Goal: Task Accomplishment & Management: Use online tool/utility

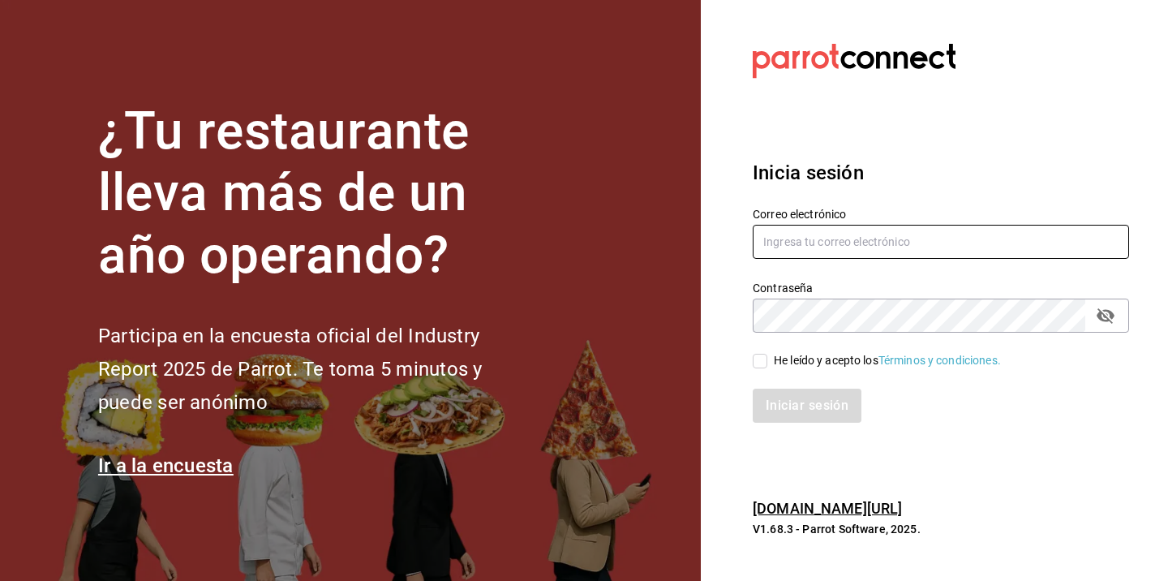
type input "[EMAIL_ADDRESS][DOMAIN_NAME]"
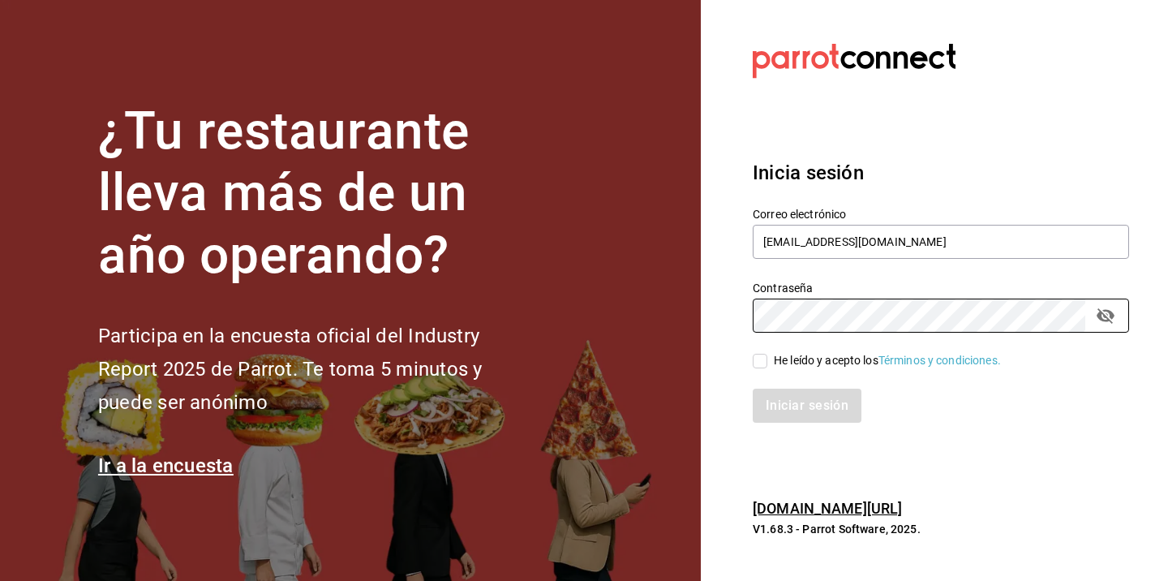
click at [766, 363] on input "He leído y acepto los Términos y condiciones." at bounding box center [760, 361] width 15 height 15
checkbox input "true"
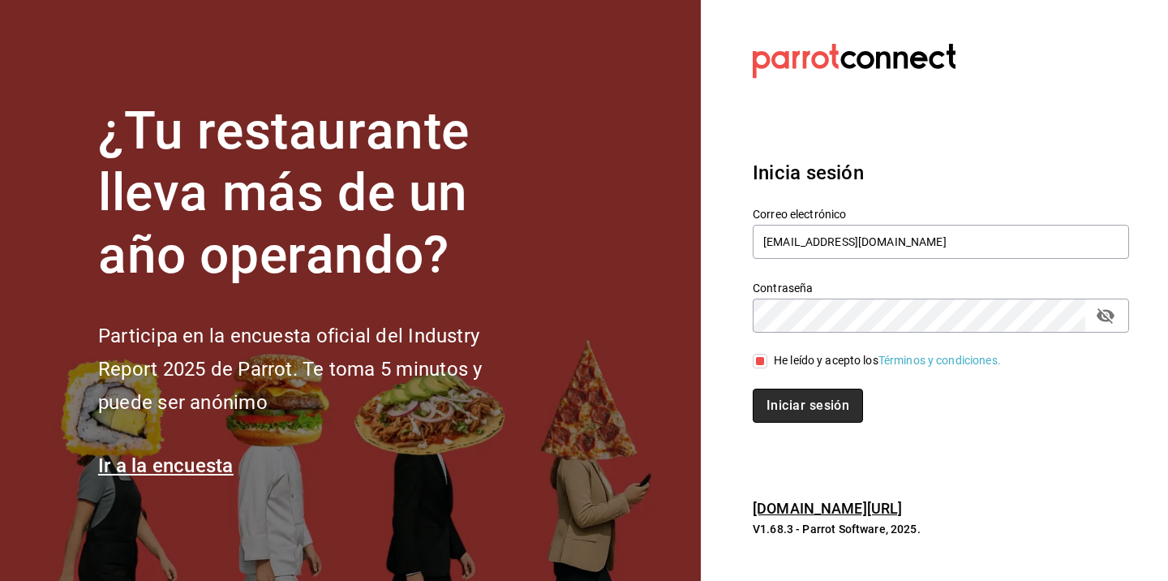
click at [785, 399] on button "Iniciar sesión" at bounding box center [808, 406] width 110 height 34
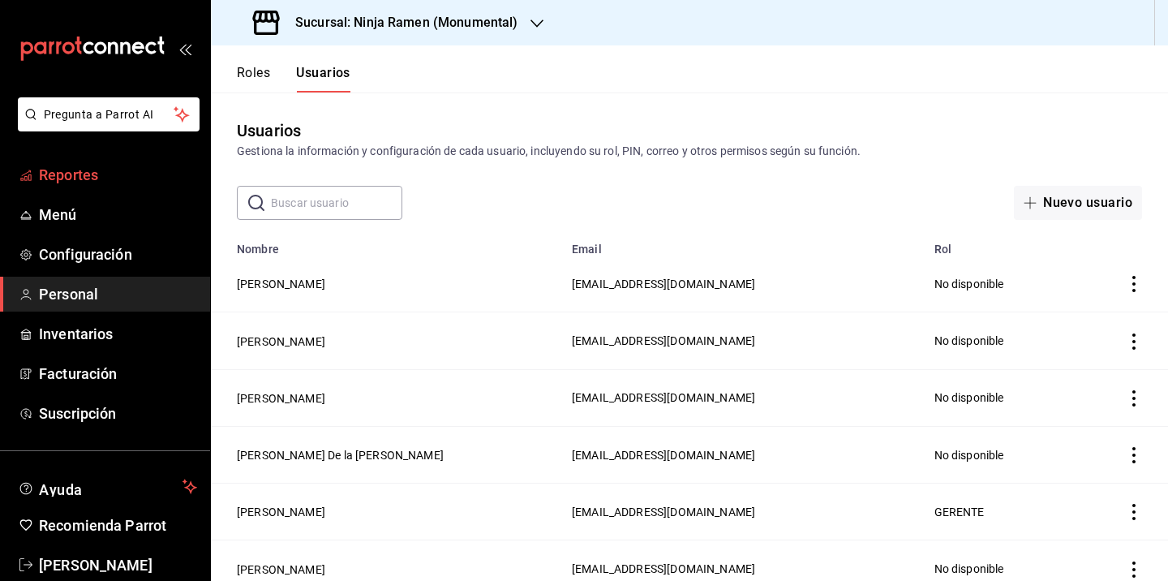
click at [84, 178] on span "Reportes" at bounding box center [118, 175] width 158 height 22
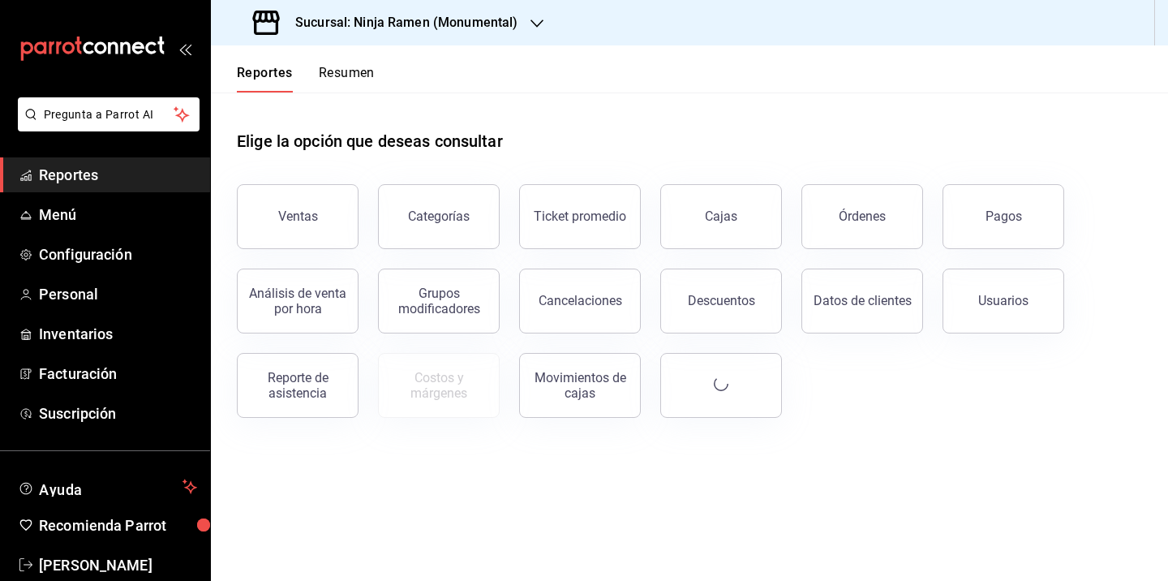
click at [72, 313] on ul "Reportes Menú Configuración Personal Inventarios Facturación Suscripción" at bounding box center [105, 293] width 210 height 273
click at [80, 303] on span "Personal" at bounding box center [118, 294] width 158 height 22
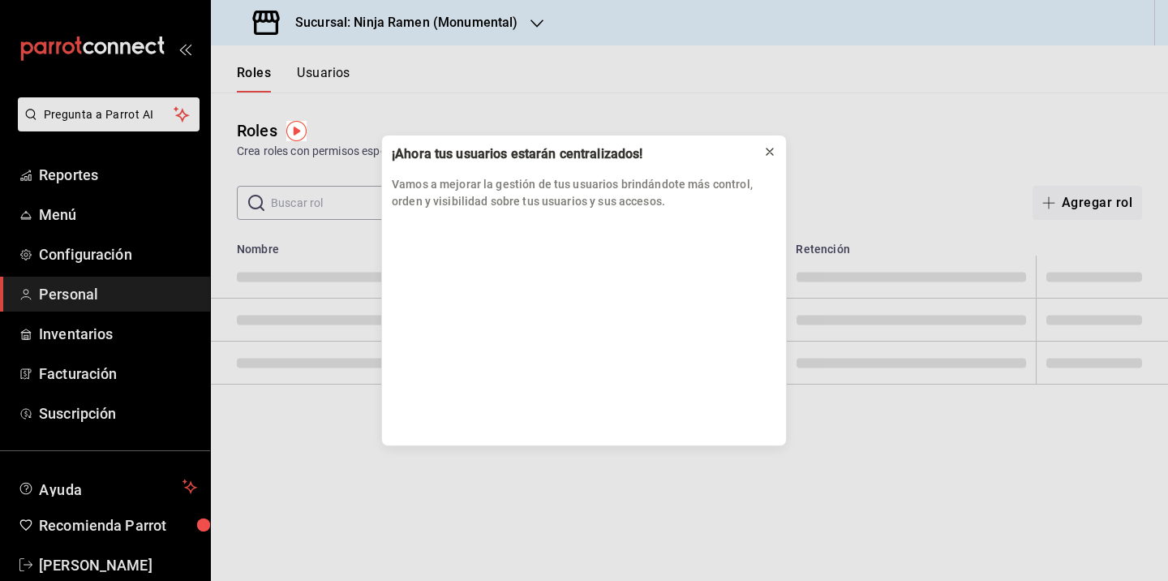
click at [767, 150] on icon at bounding box center [769, 151] width 13 height 13
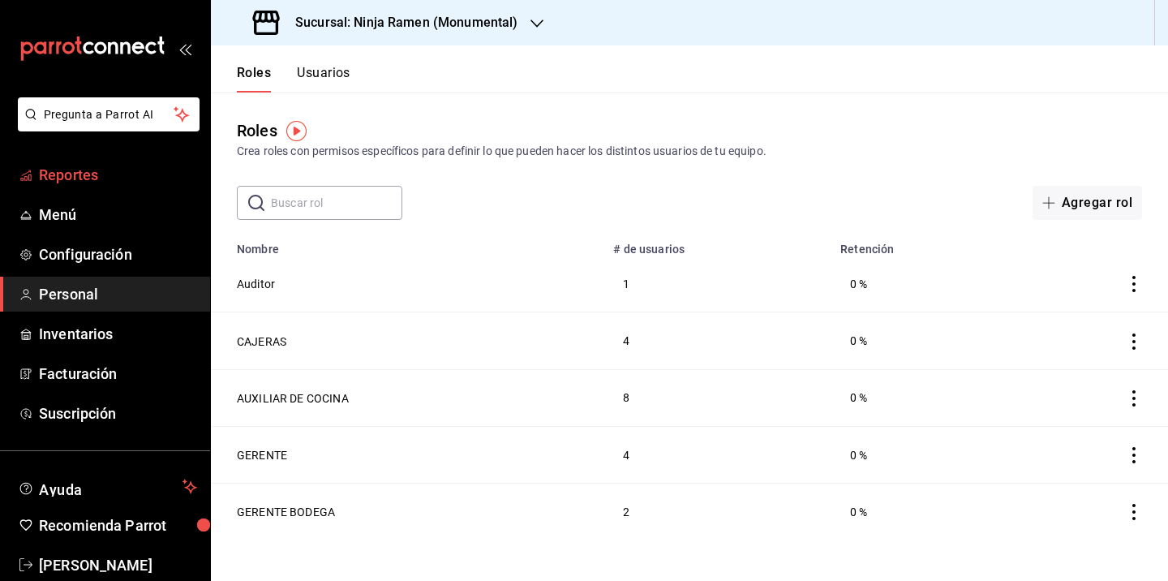
click at [103, 179] on span "Reportes" at bounding box center [118, 175] width 158 height 22
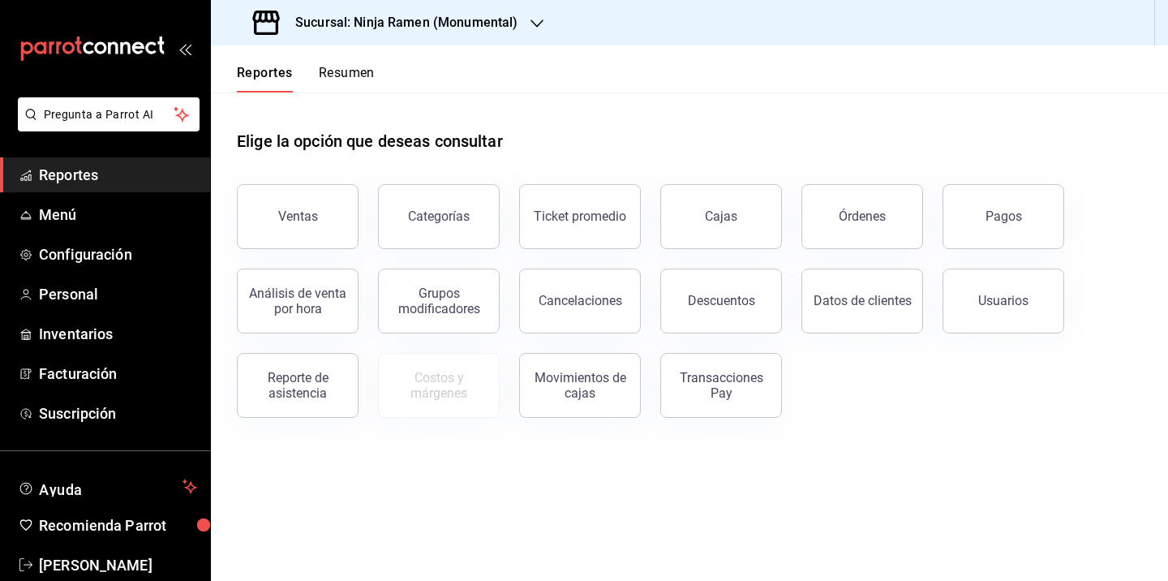
click at [355, 61] on div "Reportes Resumen" at bounding box center [293, 68] width 164 height 47
click at [350, 70] on button "Resumen" at bounding box center [347, 79] width 56 height 28
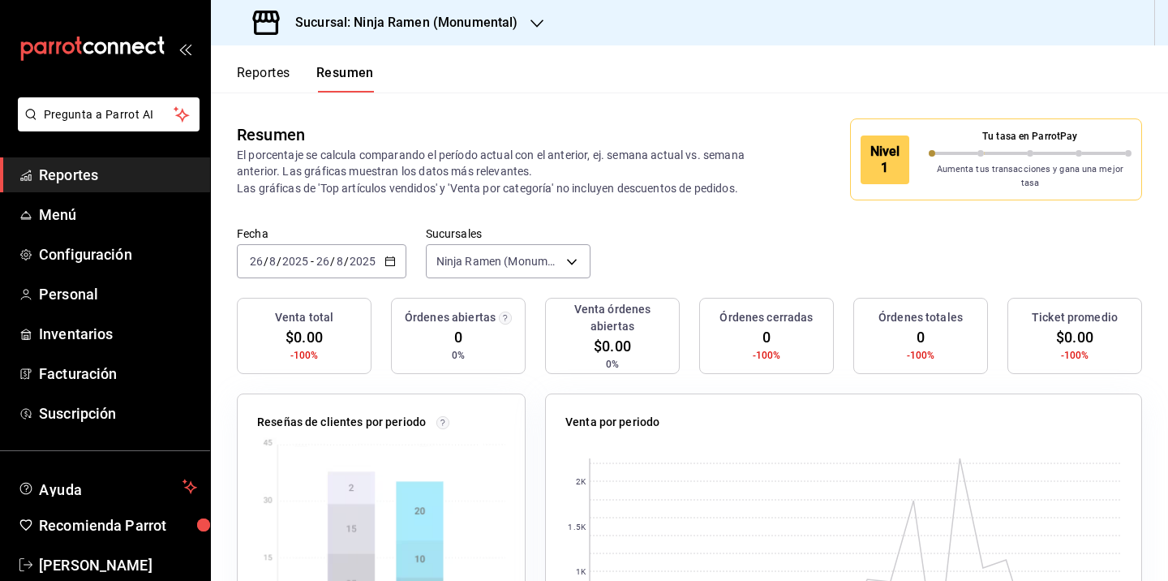
click at [260, 77] on button "Reportes" at bounding box center [264, 79] width 54 height 28
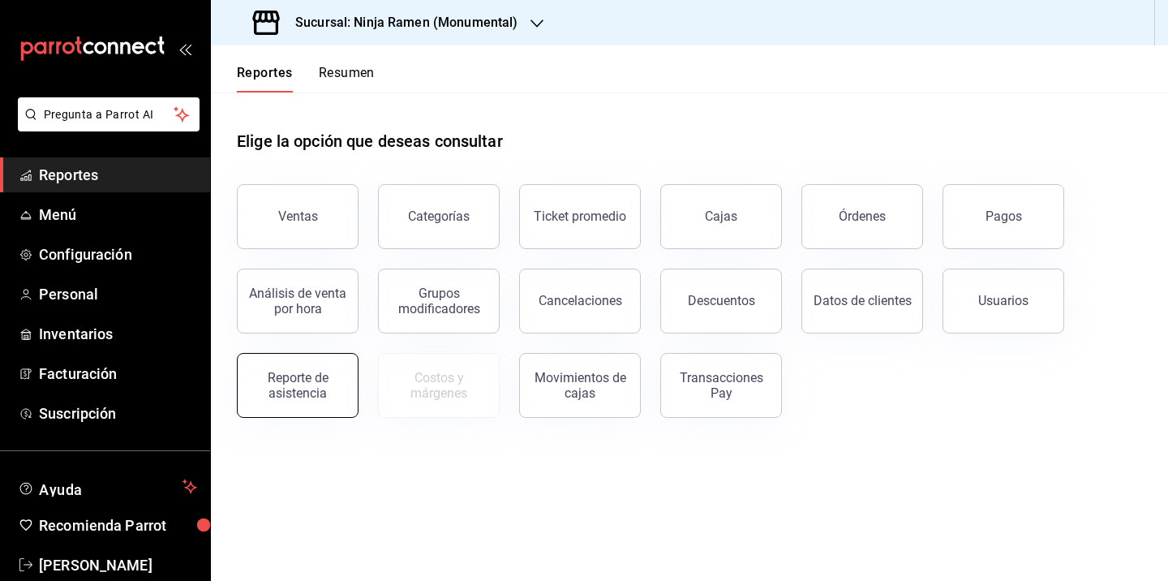
click at [296, 385] on div "Reporte de asistencia" at bounding box center [297, 385] width 101 height 31
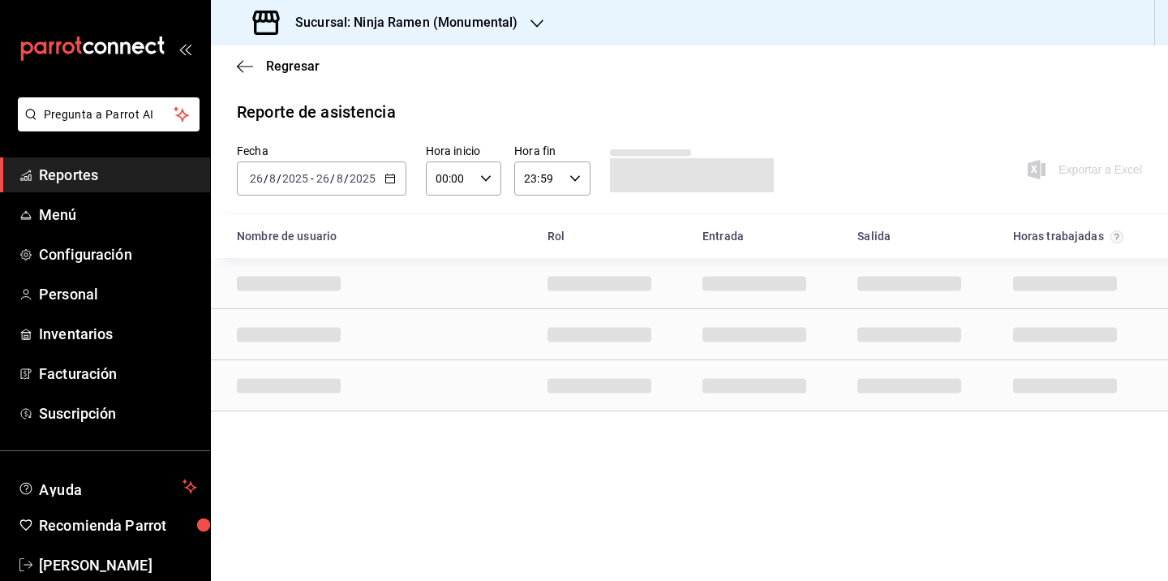
click at [385, 181] on icon "button" at bounding box center [390, 178] width 11 height 11
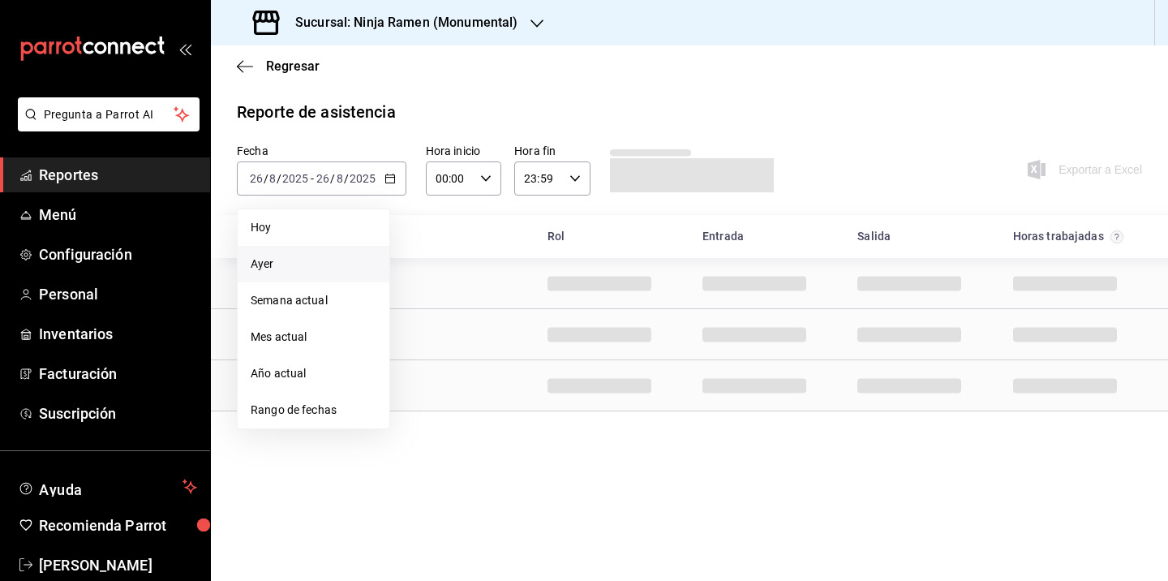
click at [304, 276] on li "Ayer" at bounding box center [314, 264] width 152 height 37
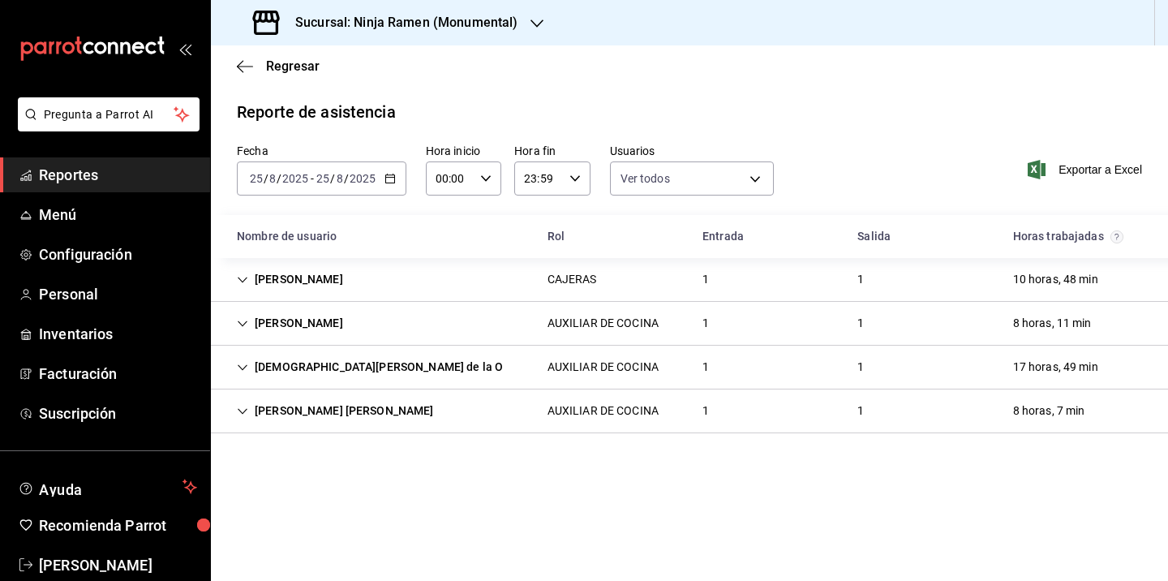
click at [385, 181] on \(Stroke\) "button" at bounding box center [390, 178] width 10 height 9
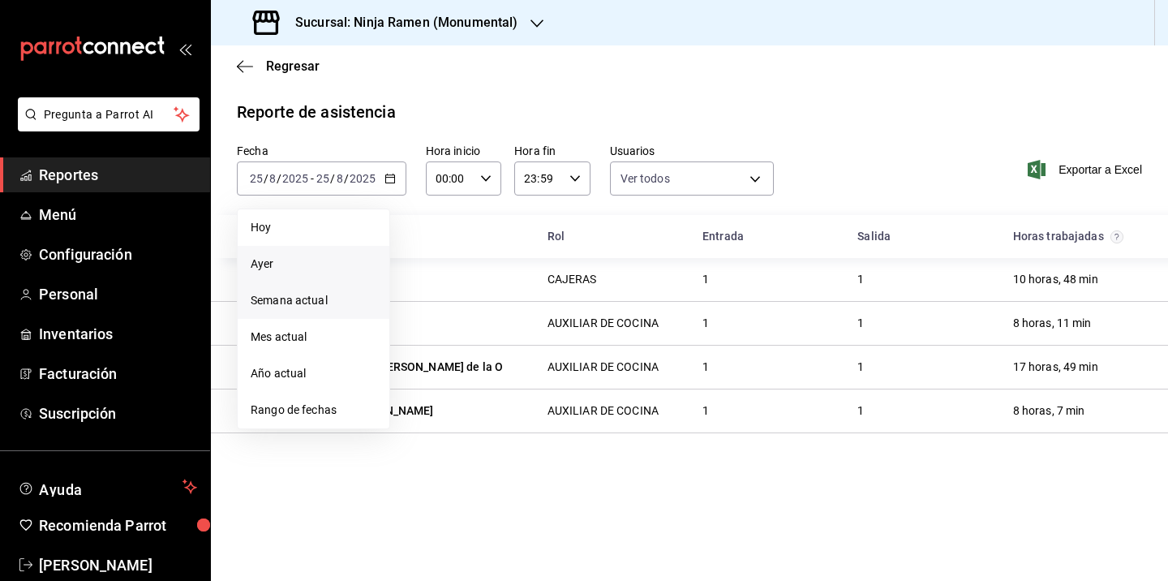
click at [293, 303] on span "Semana actual" at bounding box center [314, 300] width 126 height 17
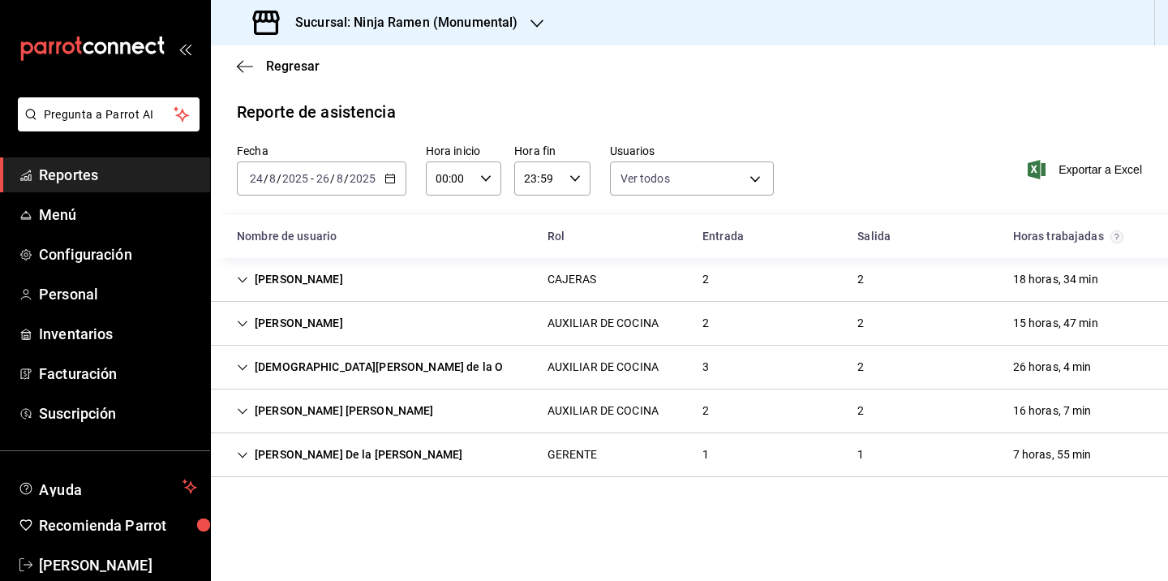
click at [380, 448] on div "[PERSON_NAME] De la [PERSON_NAME]" at bounding box center [349, 455] width 251 height 30
click at [355, 188] on div "[DATE] [DATE] - [DATE] [DATE]" at bounding box center [322, 178] width 170 height 34
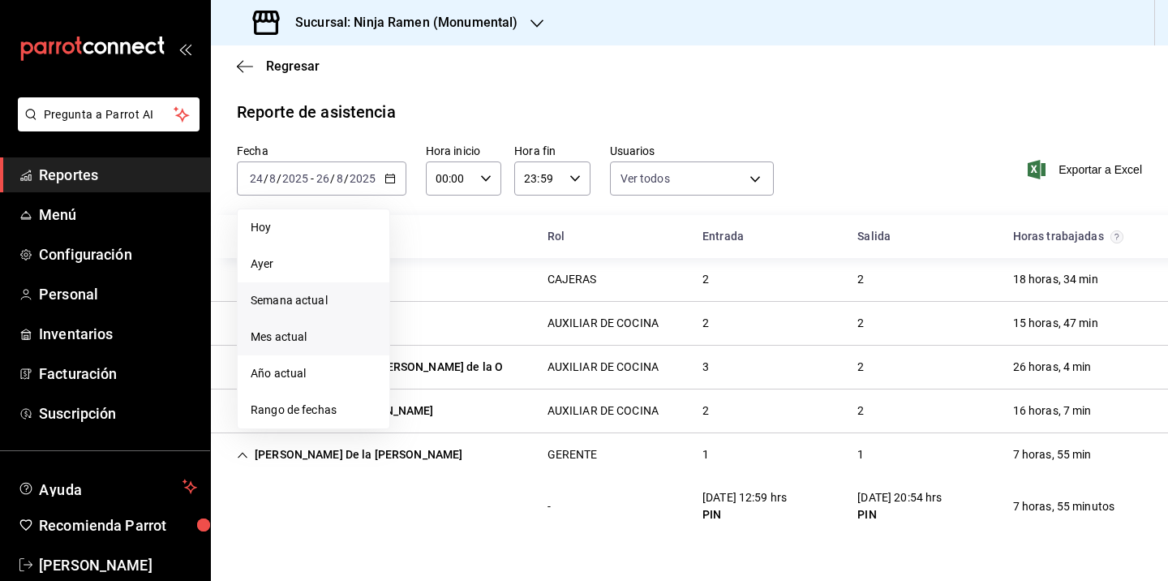
click at [287, 339] on span "Mes actual" at bounding box center [314, 337] width 126 height 17
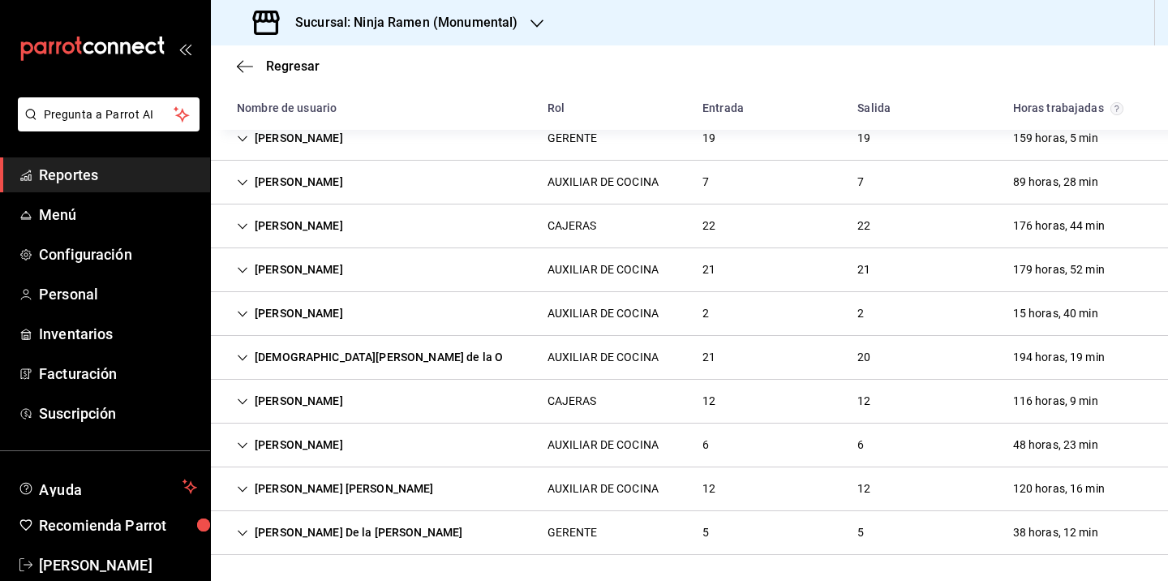
scroll to position [141, 0]
click at [373, 532] on div "[PERSON_NAME] De la [PERSON_NAME]" at bounding box center [349, 533] width 251 height 30
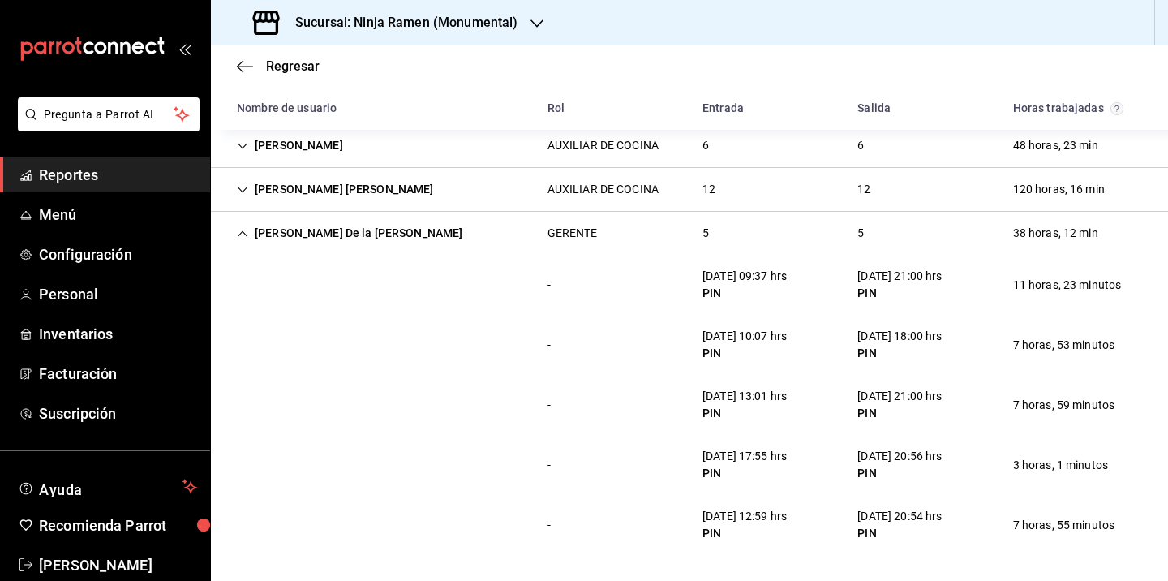
scroll to position [0, 0]
click at [625, 399] on div "- [DATE] 13:01 hrs PIN [DATE] 21:00 hrs PIN 7 horas, 59 minutos" at bounding box center [689, 405] width 957 height 60
